Goal: Ask a question: Seek information or help from site administrators or community

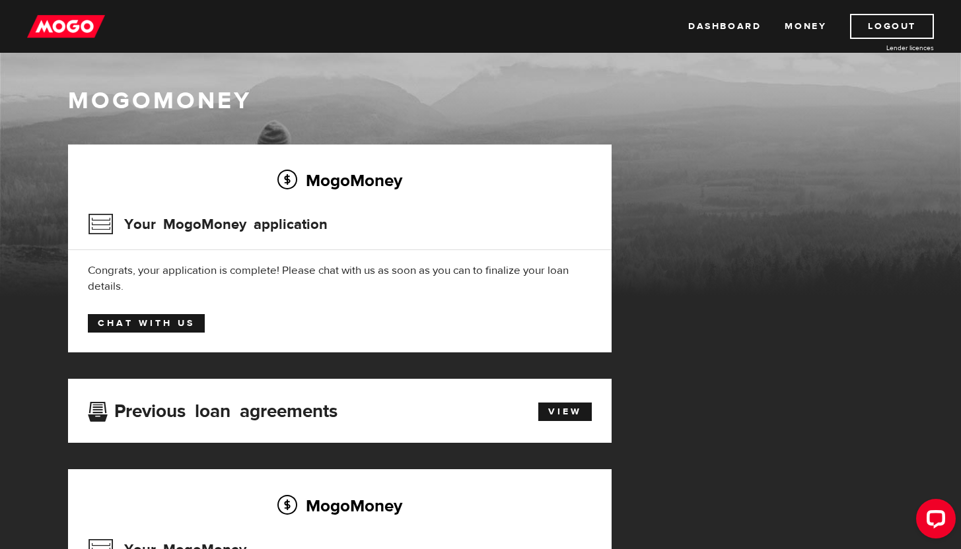
click at [136, 324] on link "Chat with us" at bounding box center [146, 323] width 117 height 18
click at [740, 211] on div "MogoMoney Your MogoMoney application Expired Your MogoMoney credit decision has…" at bounding box center [480, 443] width 845 height 596
click at [767, 149] on div "MogoMoney Your MogoMoney application Expired Your MogoMoney credit decision has…" at bounding box center [480, 443] width 845 height 596
click at [769, 134] on div "MogoMoney" at bounding box center [480, 190] width 961 height 211
click at [814, 135] on div "MogoMoney" at bounding box center [480, 190] width 961 height 211
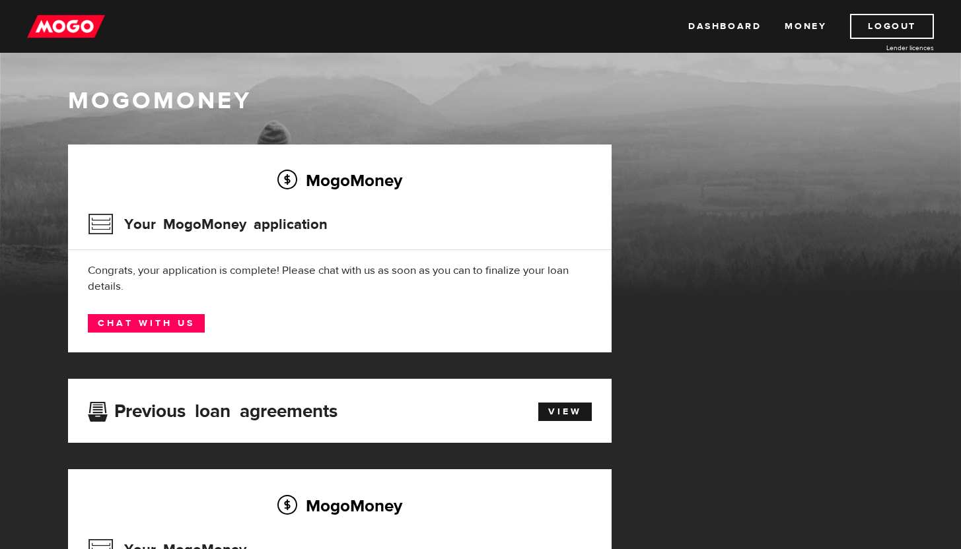
click at [695, 243] on div "MogoMoney Your MogoMoney application Expired Your MogoMoney credit decision has…" at bounding box center [480, 443] width 845 height 596
click at [680, 182] on div "MogoMoney Your MogoMoney application Expired Your MogoMoney credit decision has…" at bounding box center [480, 443] width 845 height 596
click at [755, 209] on div "MogoMoney Your MogoMoney application Expired Your MogoMoney credit decision has…" at bounding box center [480, 443] width 845 height 596
click at [758, 174] on div "MogoMoney Your MogoMoney application Expired Your MogoMoney credit decision has…" at bounding box center [480, 443] width 845 height 596
click at [656, 316] on div "MogoMoney Your MogoMoney application Expired Your MogoMoney credit decision has…" at bounding box center [480, 443] width 845 height 596
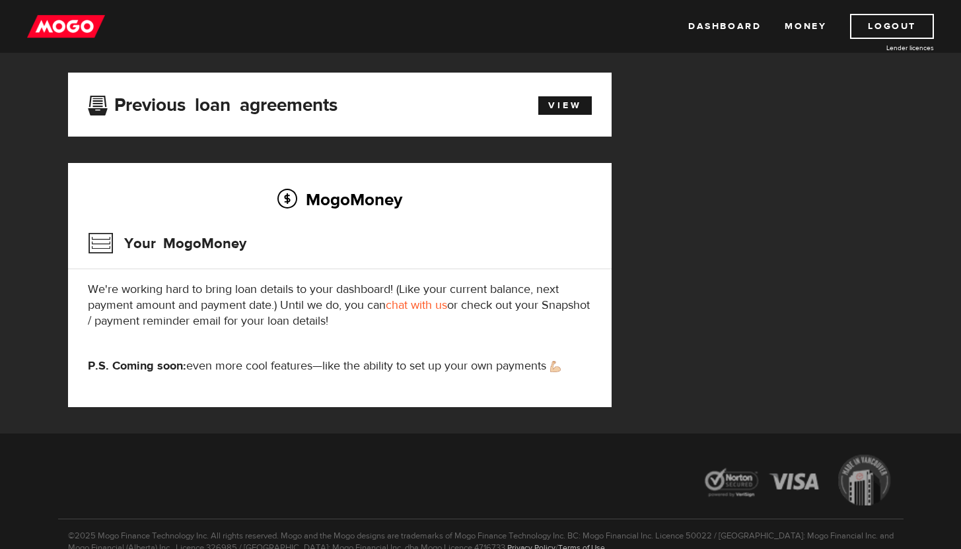
scroll to position [375, 0]
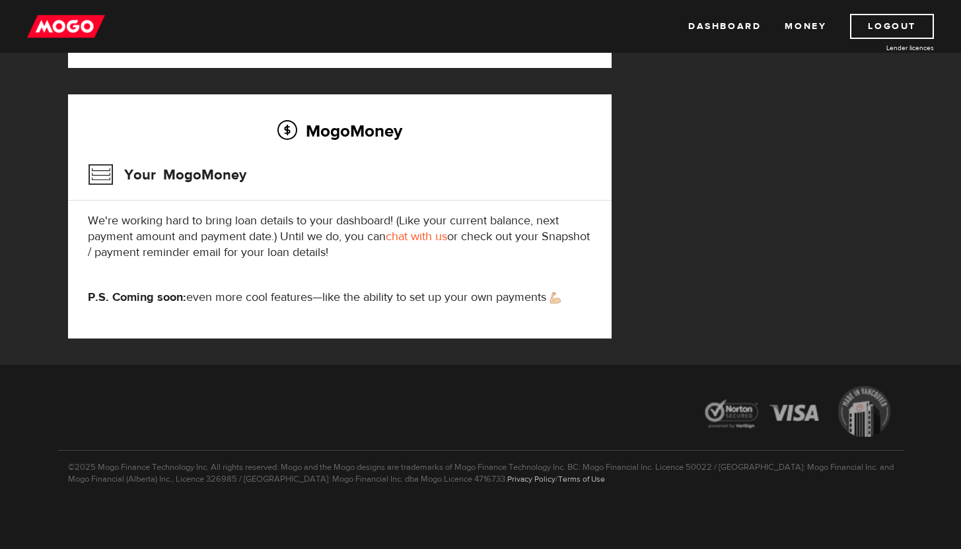
click at [732, 228] on div "MogoMoney Your MogoMoney application Expired Your MogoMoney credit decision has…" at bounding box center [480, 68] width 845 height 596
click at [722, 181] on div "MogoMoney Your MogoMoney application Expired Your MogoMoney credit decision has…" at bounding box center [480, 68] width 845 height 596
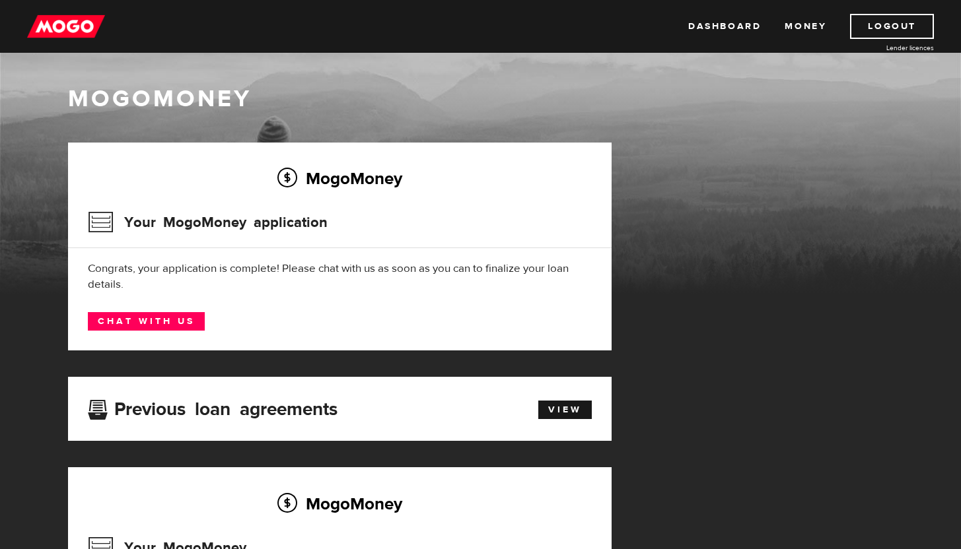
scroll to position [3, 0]
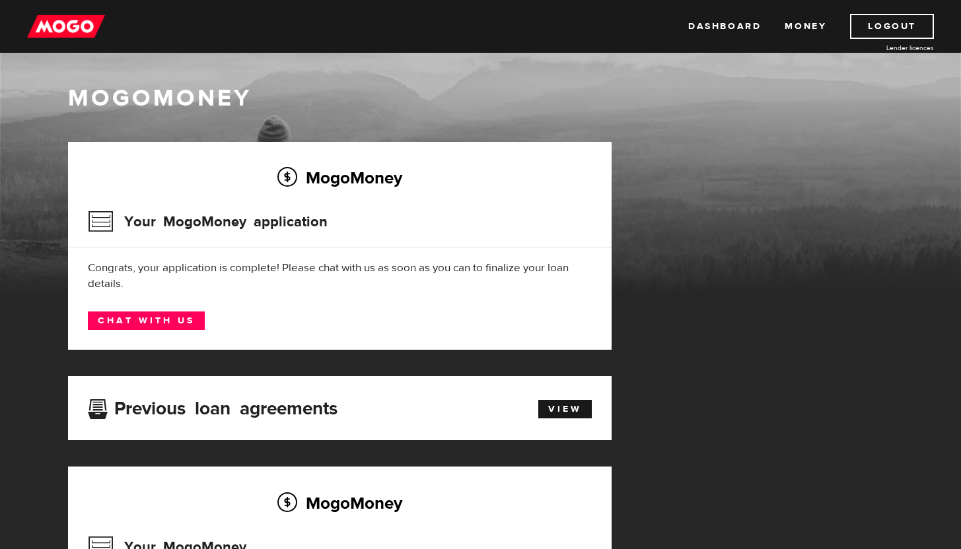
click at [798, 204] on div "MogoMoney Your MogoMoney application Expired Your MogoMoney credit decision has…" at bounding box center [480, 440] width 845 height 596
click at [748, 197] on div "MogoMoney Your MogoMoney application Expired Your MogoMoney credit decision has…" at bounding box center [480, 440] width 845 height 596
click at [801, 248] on div "MogoMoney Your MogoMoney application Expired Your MogoMoney credit decision has…" at bounding box center [480, 440] width 845 height 596
